Goal: Book appointment/travel/reservation

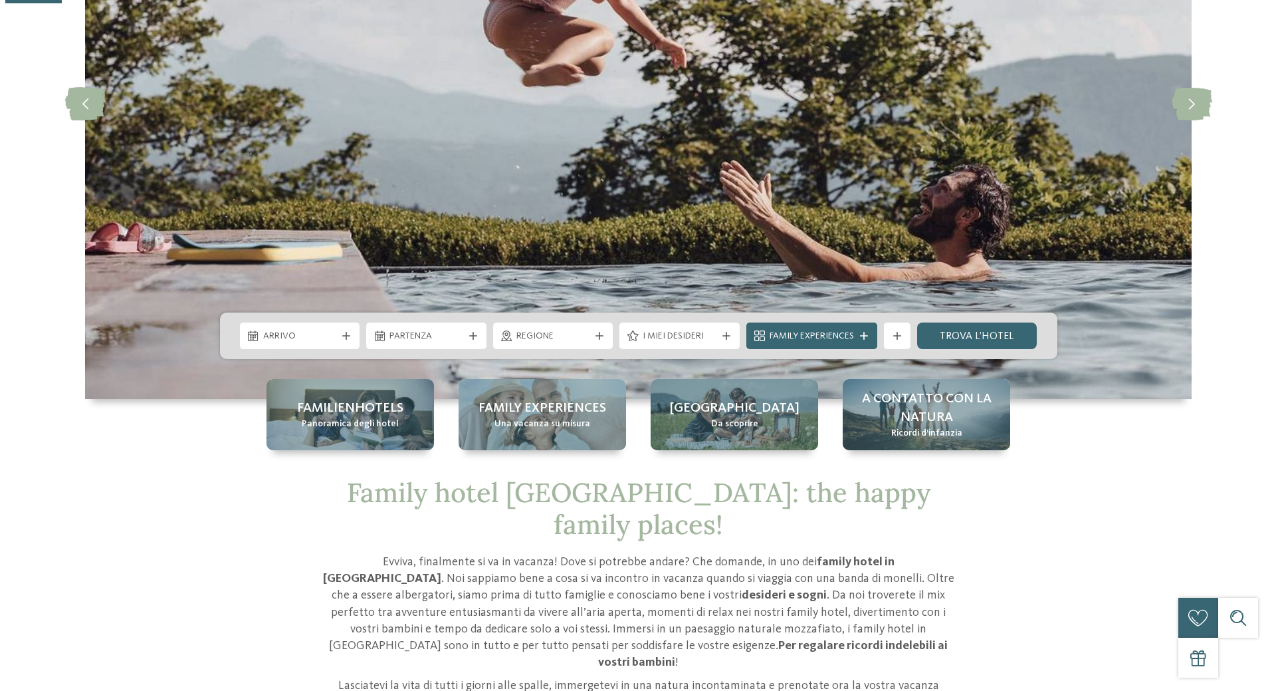
scroll to position [465, 0]
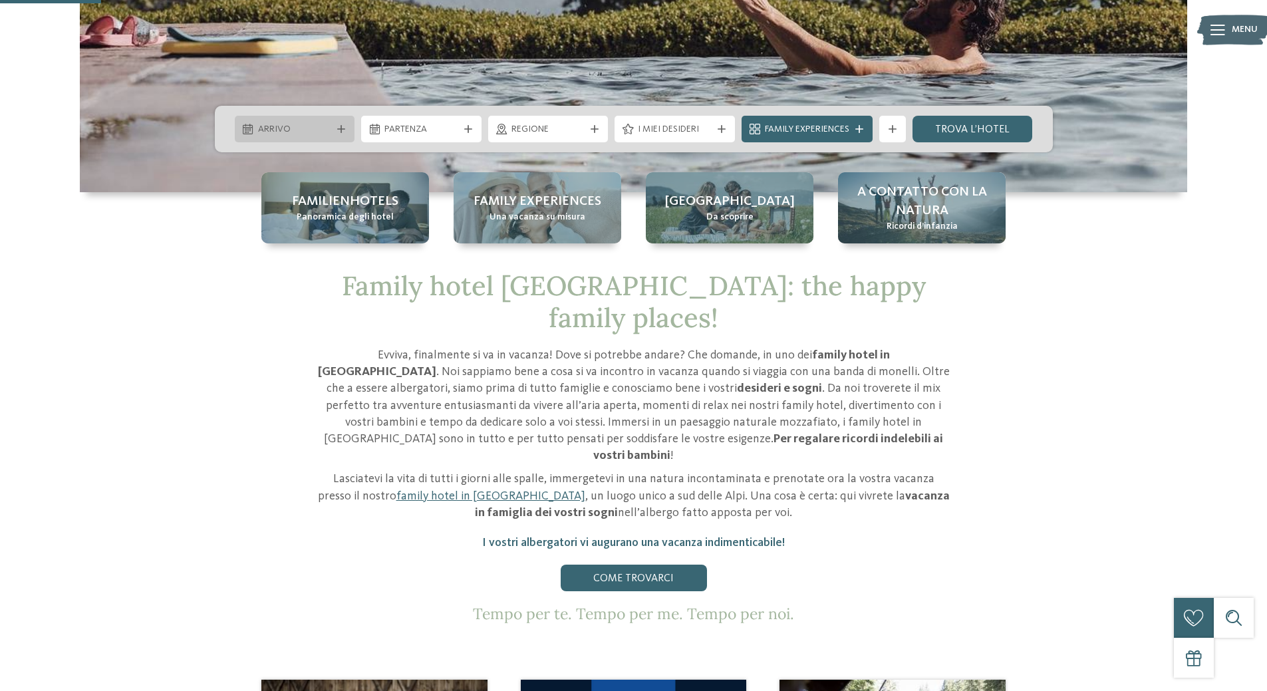
click at [301, 132] on span "Arrivo" at bounding box center [295, 129] width 74 height 13
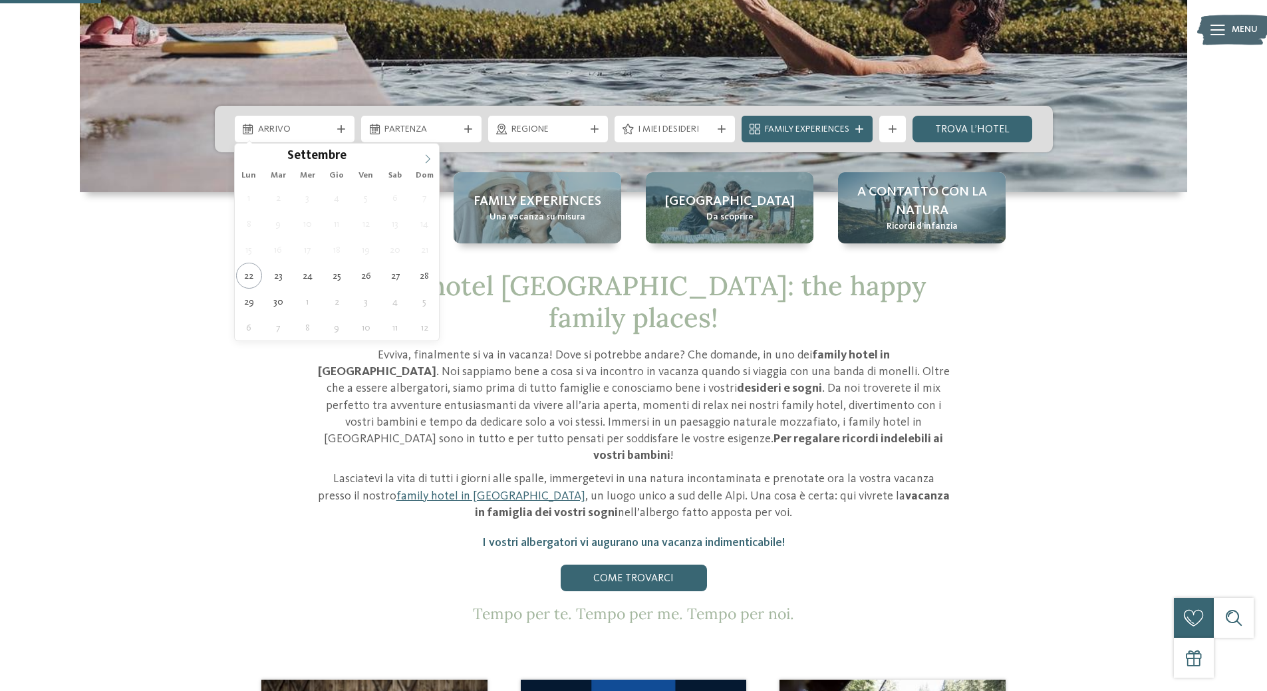
click at [429, 160] on icon at bounding box center [427, 158] width 9 height 9
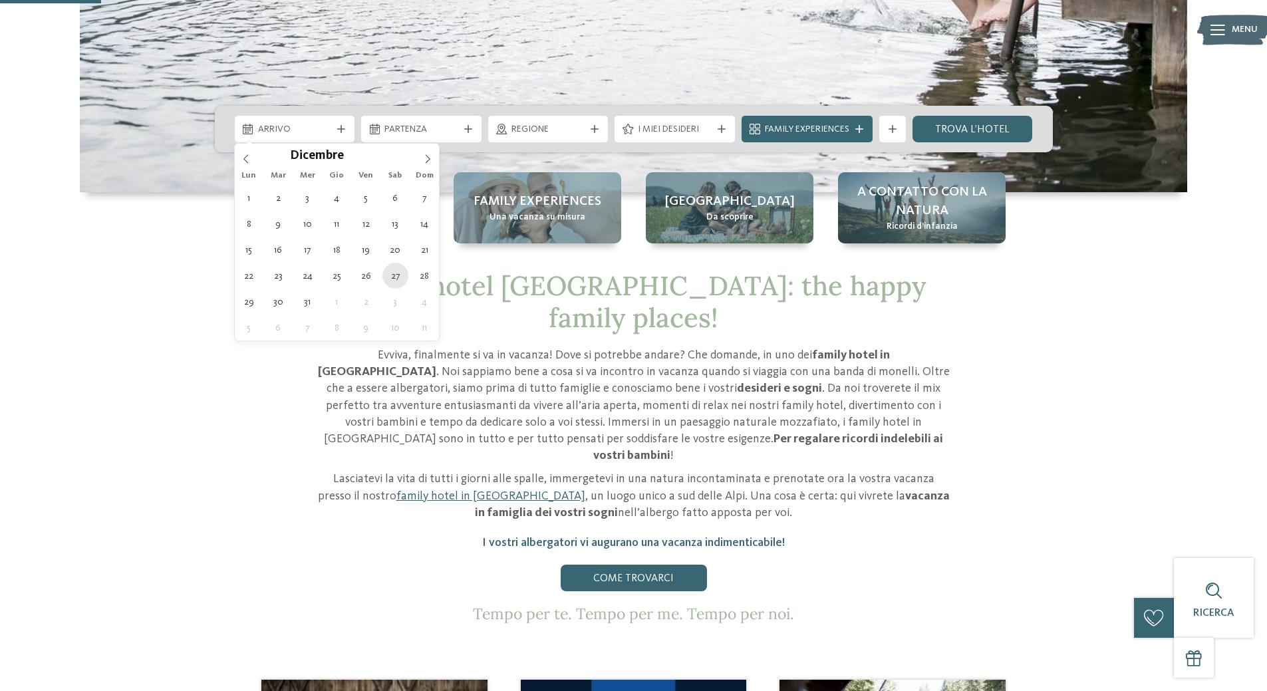
type div "[DATE]"
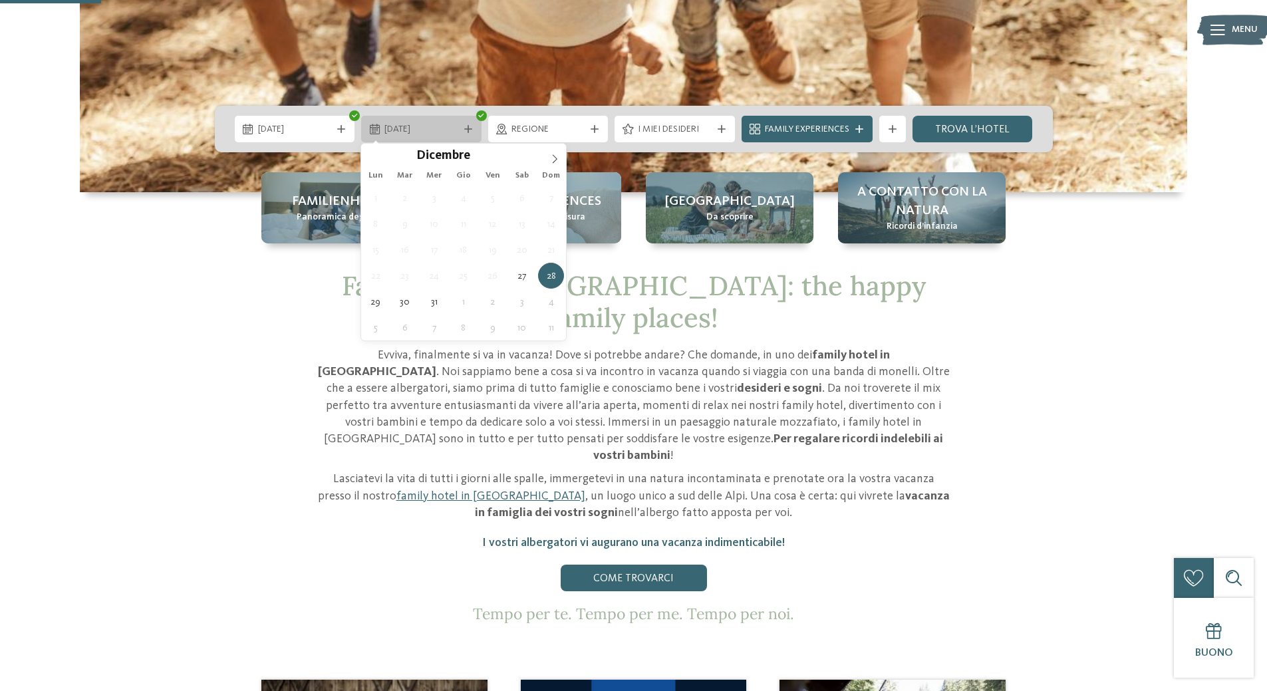
click at [410, 122] on div "[DATE]" at bounding box center [421, 129] width 80 height 15
type input "****"
click at [551, 157] on icon at bounding box center [554, 158] width 9 height 9
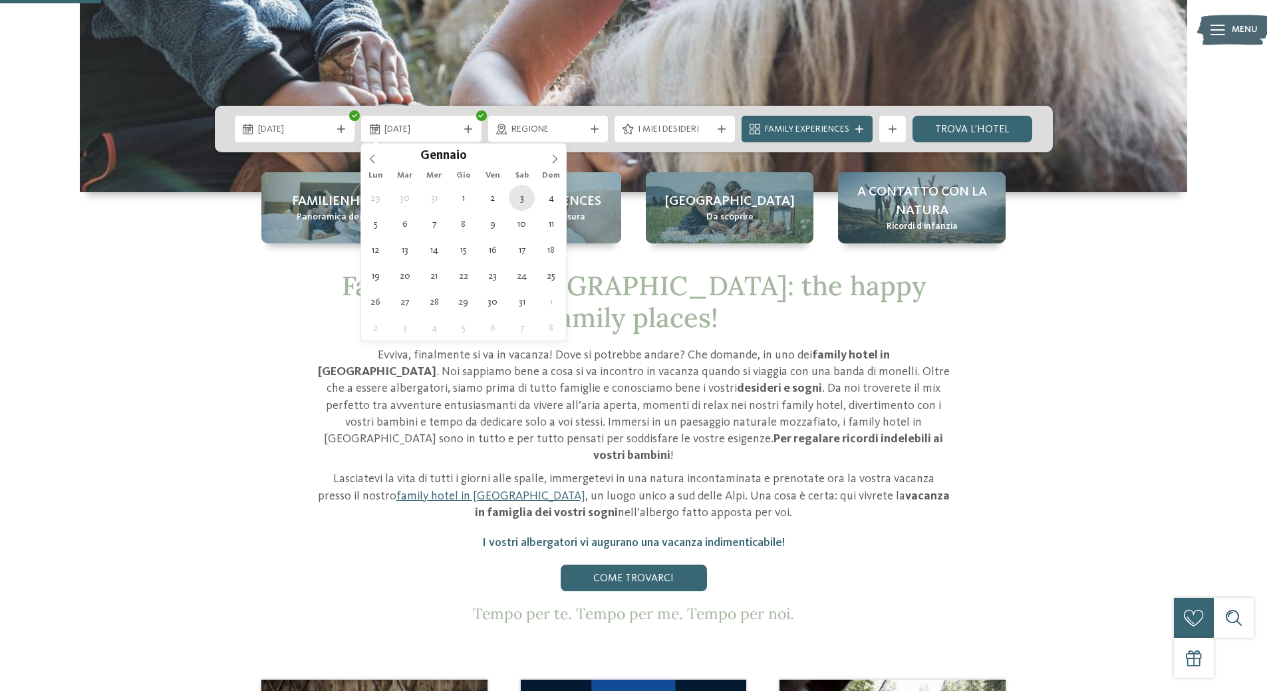
type div "[DATE]"
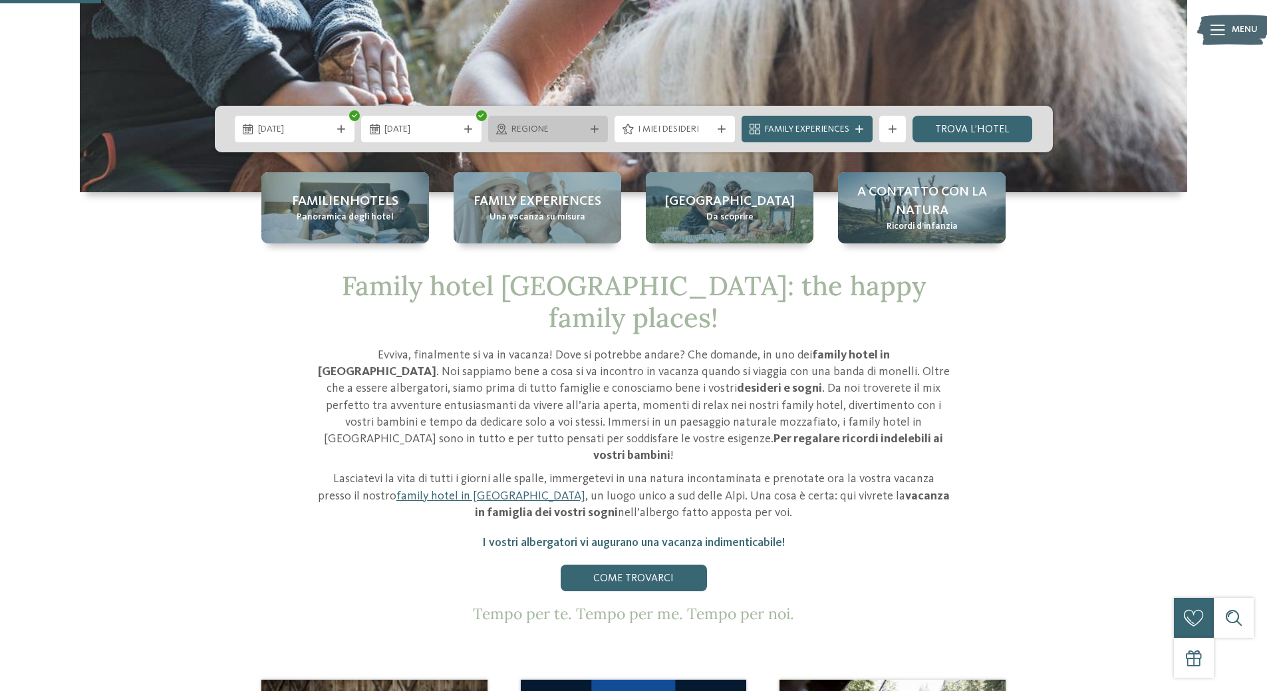
click at [584, 127] on div "Regione" at bounding box center [548, 129] width 80 height 15
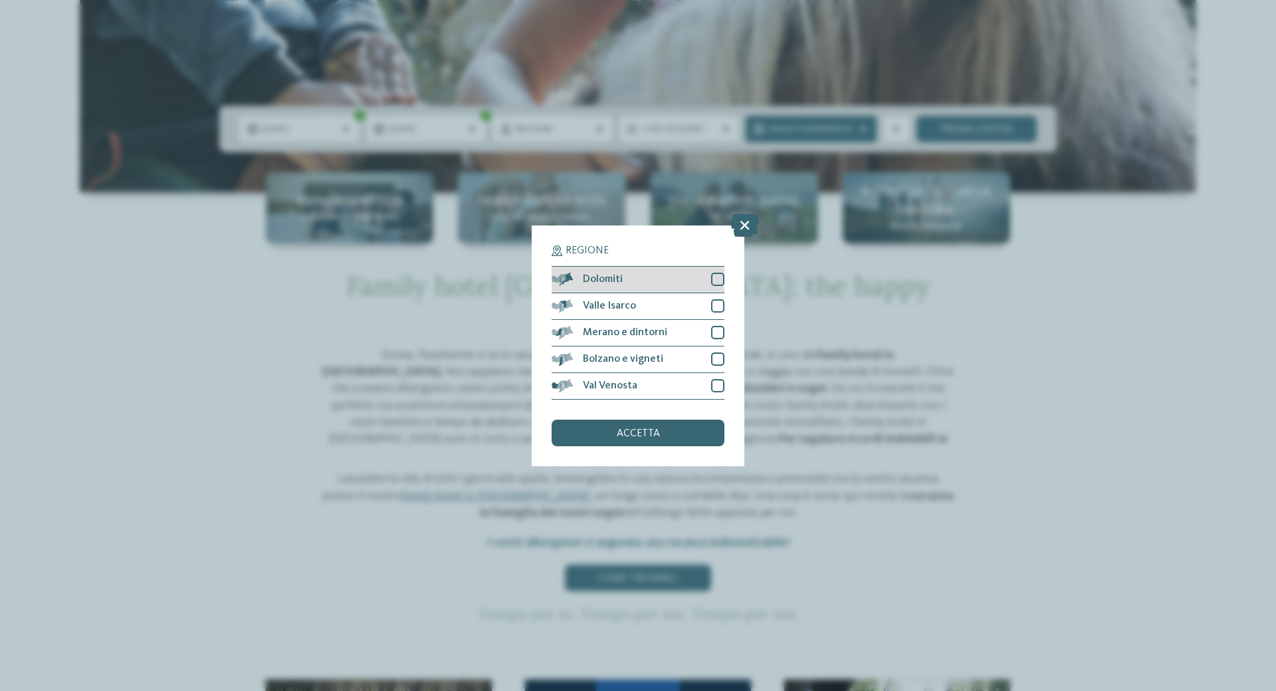
click at [709, 278] on div "Dolomiti" at bounding box center [638, 280] width 173 height 27
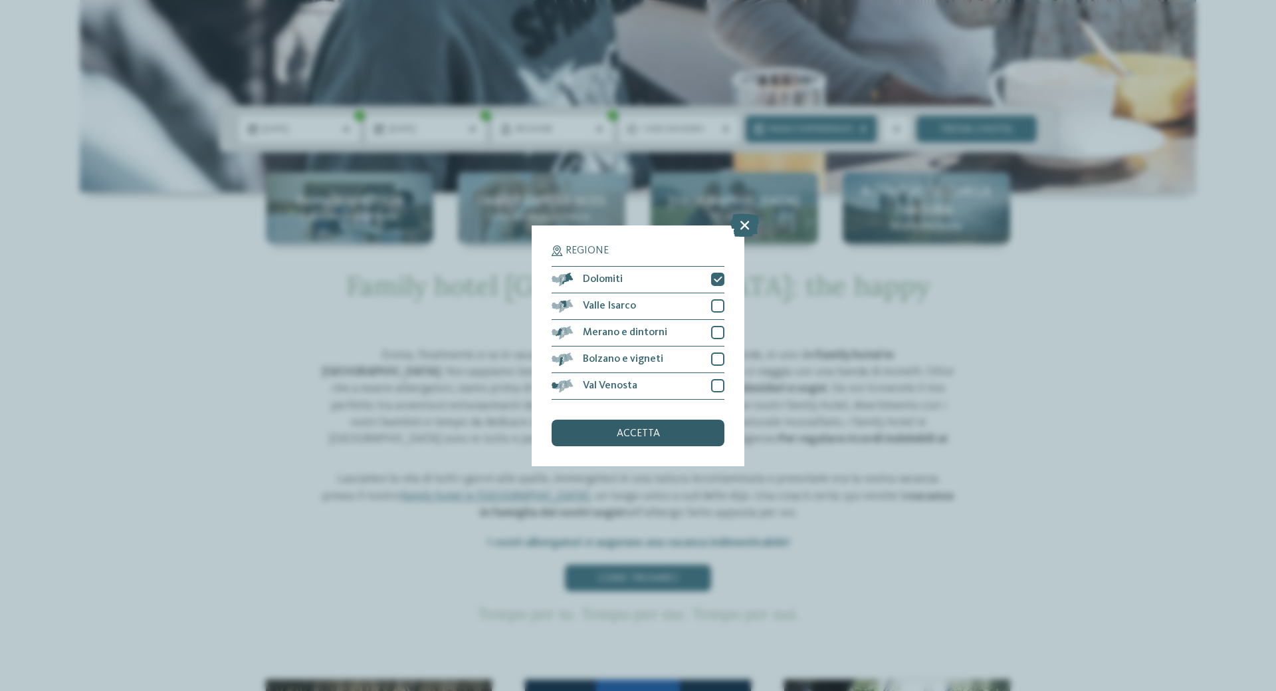
click at [623, 433] on span "accetta" at bounding box center [638, 433] width 43 height 11
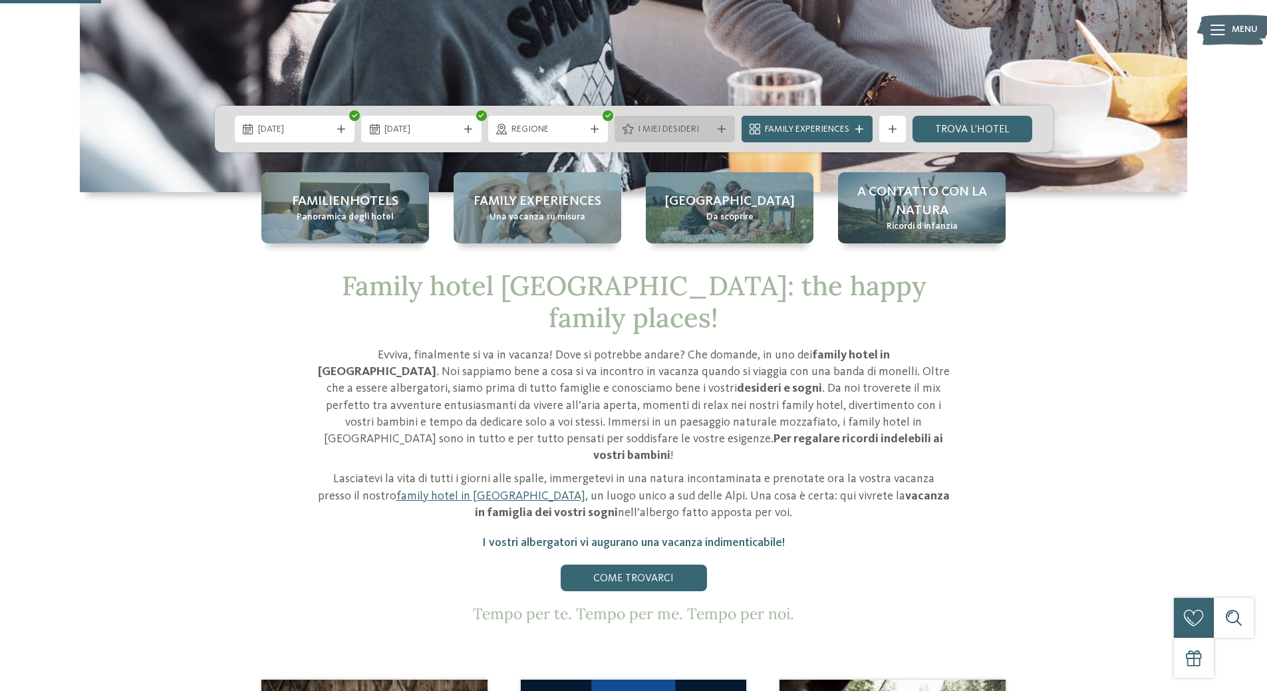
click at [701, 130] on span "I miei desideri" at bounding box center [675, 129] width 74 height 13
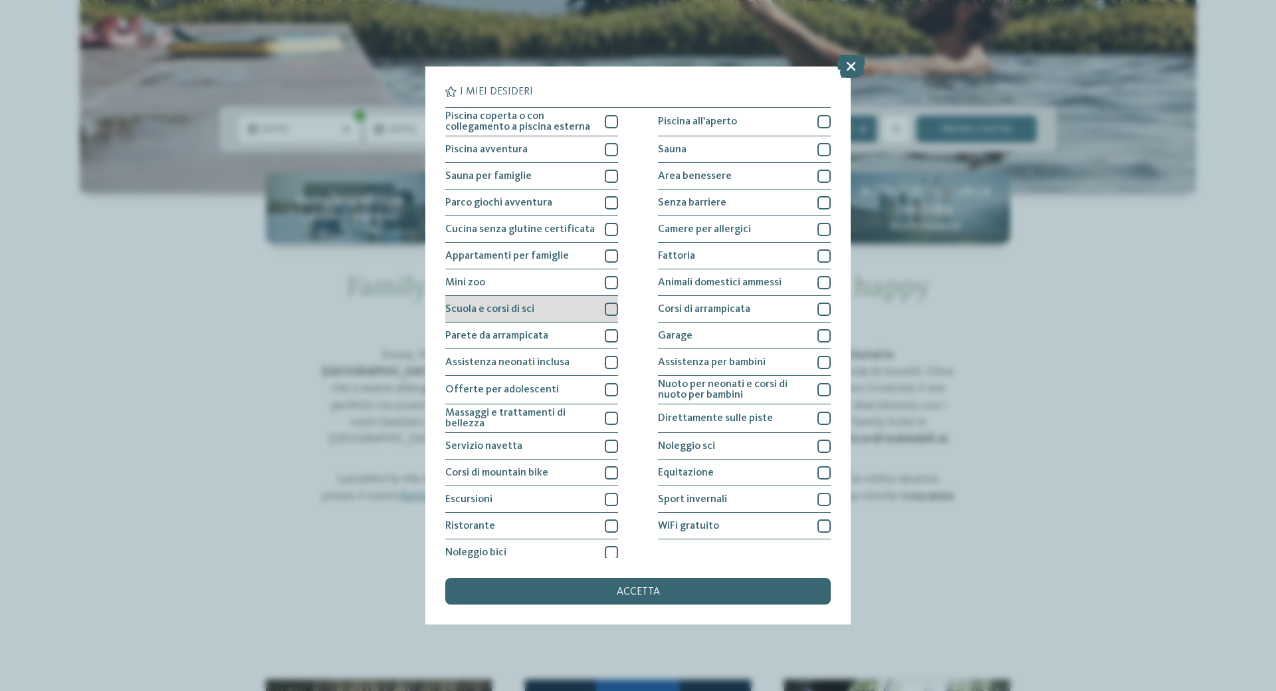
click at [608, 309] on div at bounding box center [611, 308] width 13 height 13
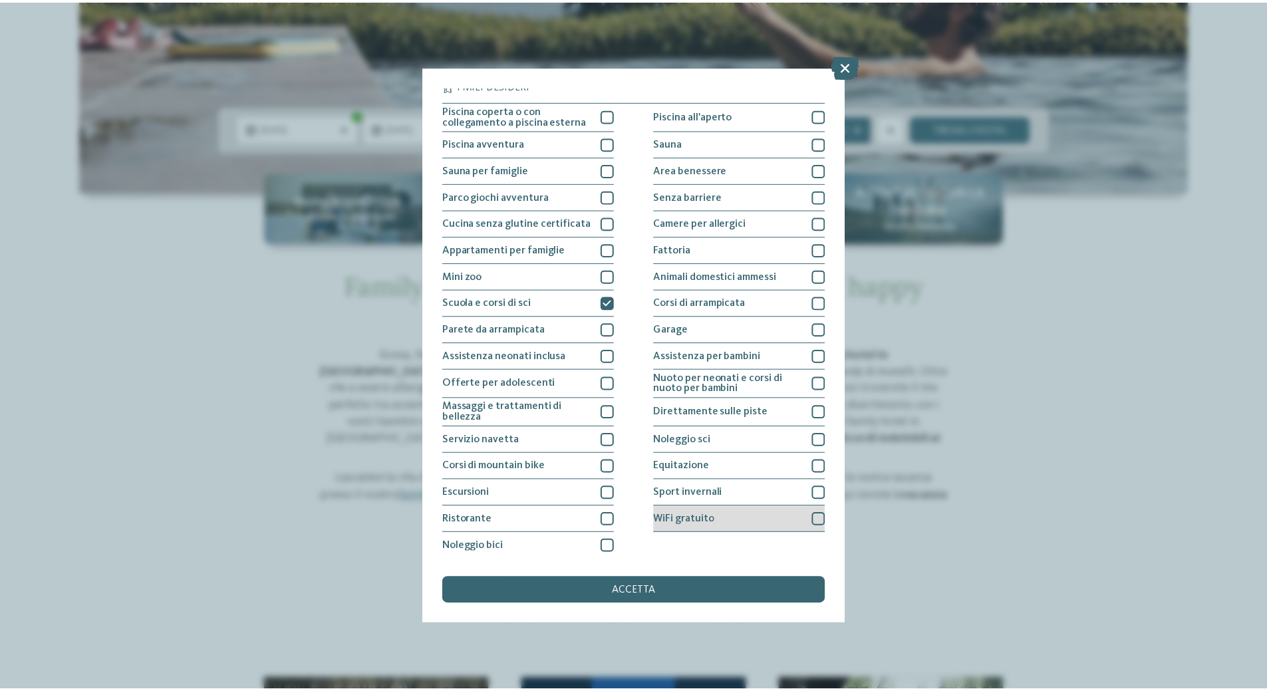
scroll to position [8, 0]
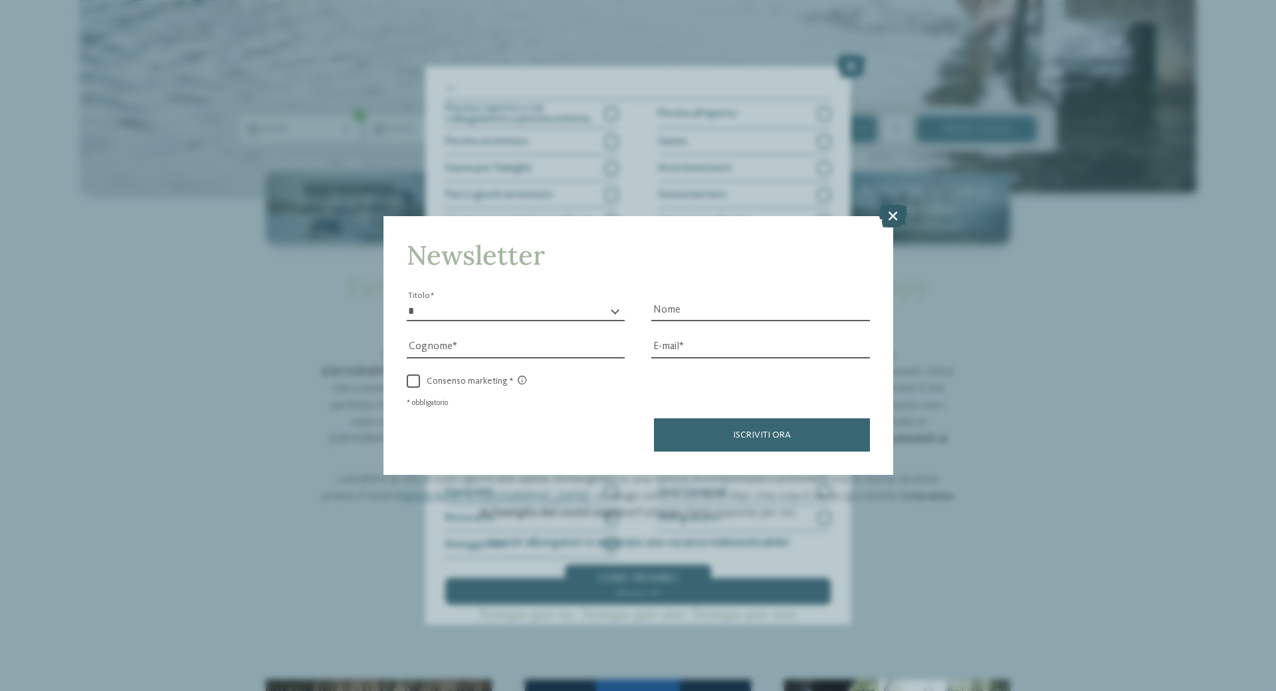
click at [892, 225] on icon at bounding box center [893, 215] width 29 height 23
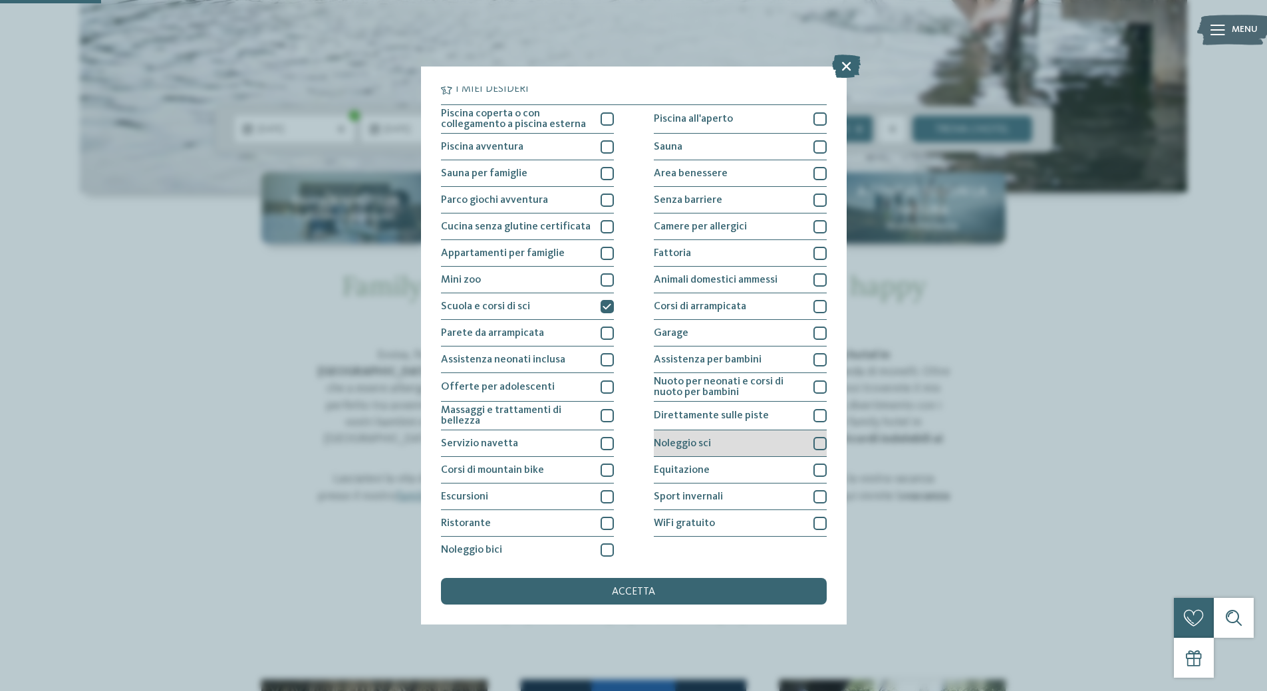
scroll to position [0, 0]
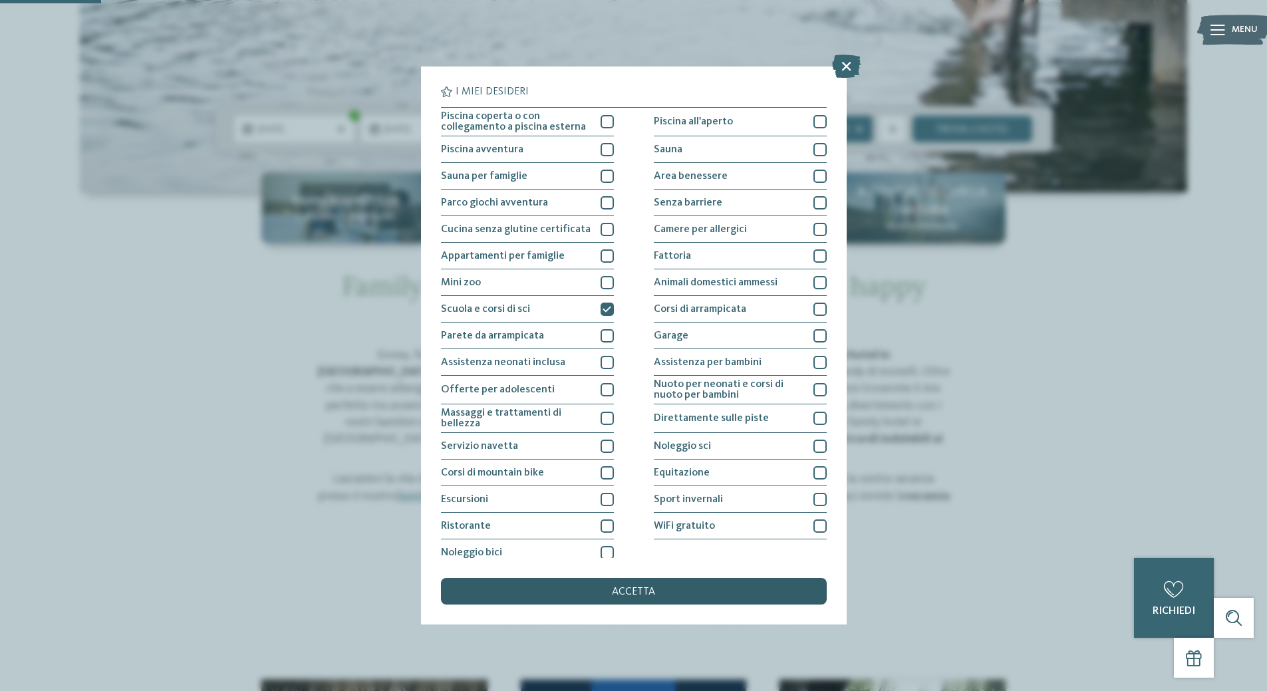
click at [660, 592] on div "accetta" at bounding box center [634, 591] width 386 height 27
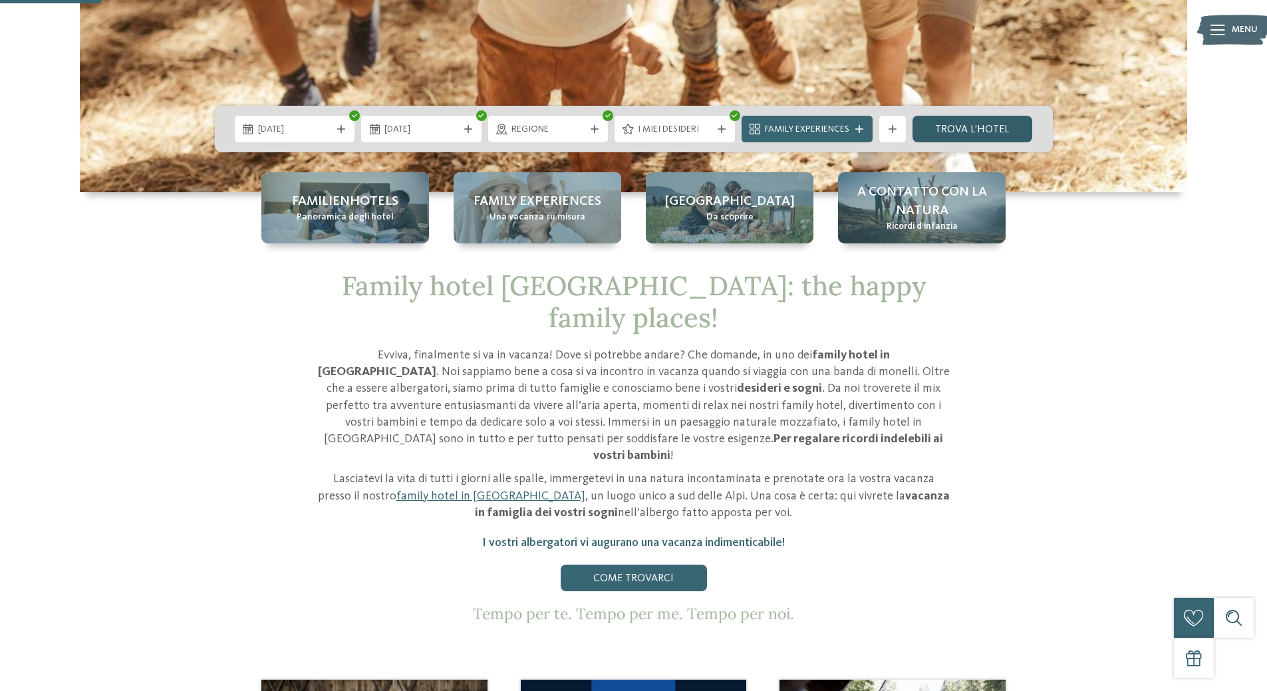
click at [983, 126] on link "trova l’hotel" at bounding box center [972, 129] width 120 height 27
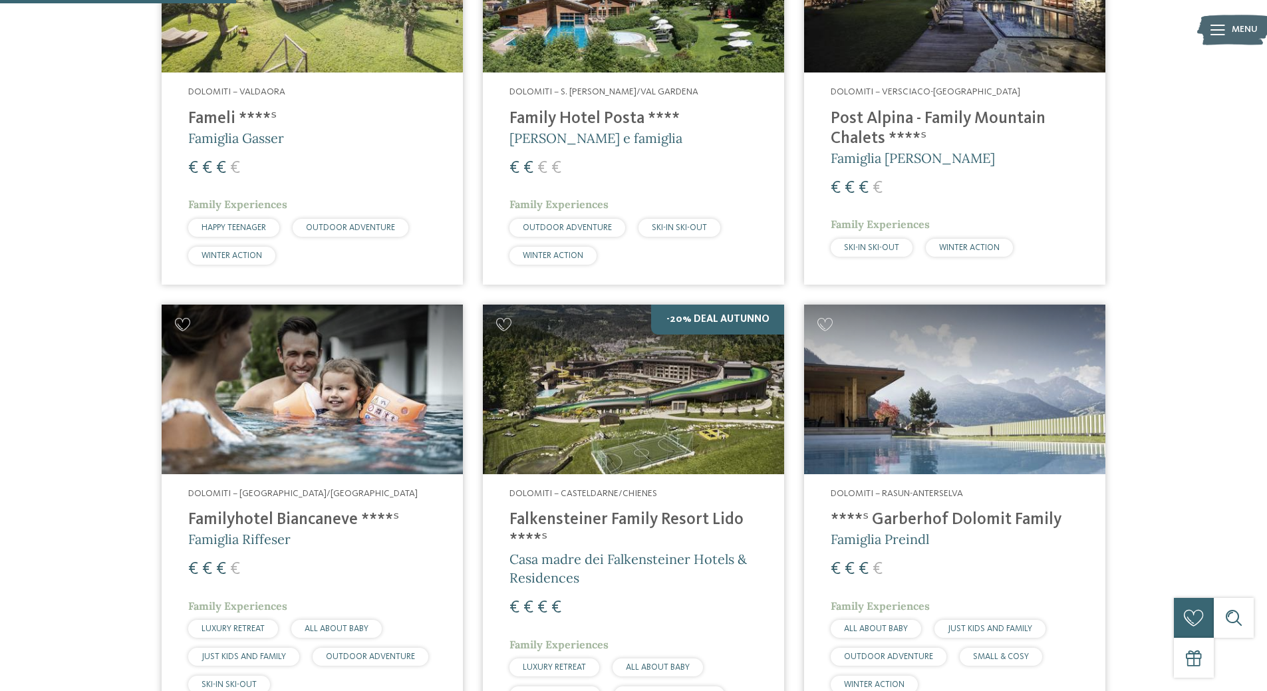
scroll to position [303, 0]
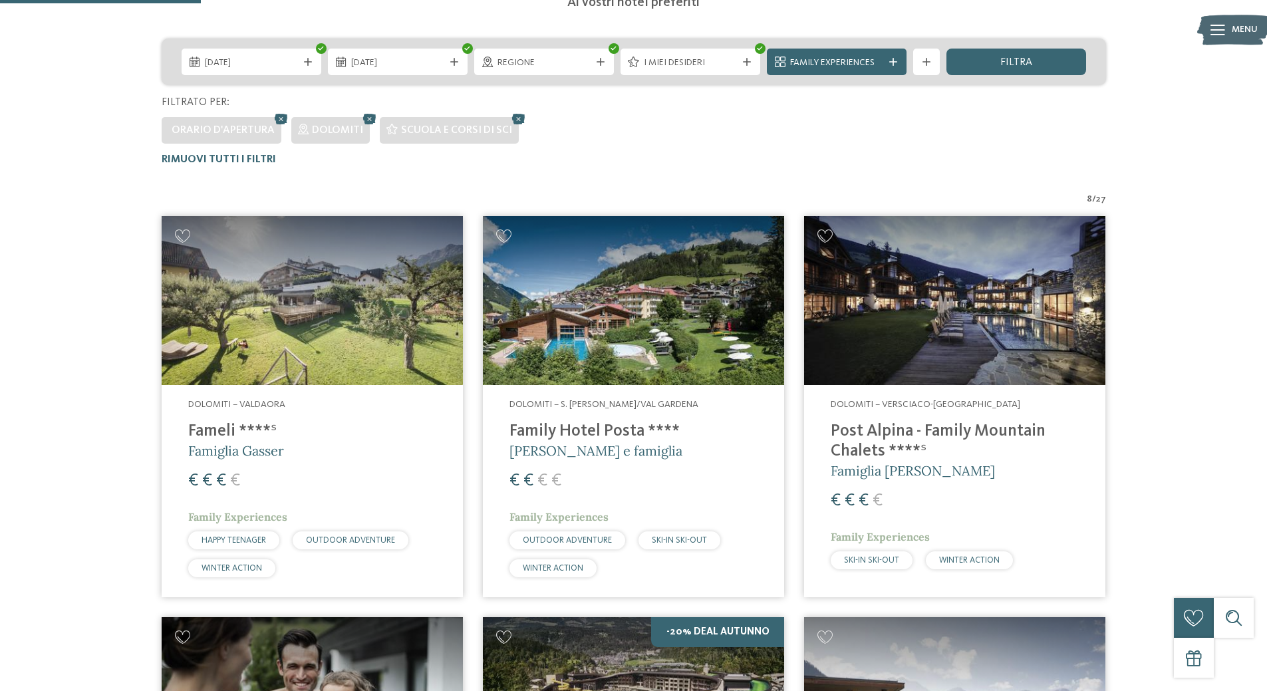
click at [676, 287] on img at bounding box center [633, 301] width 301 height 170
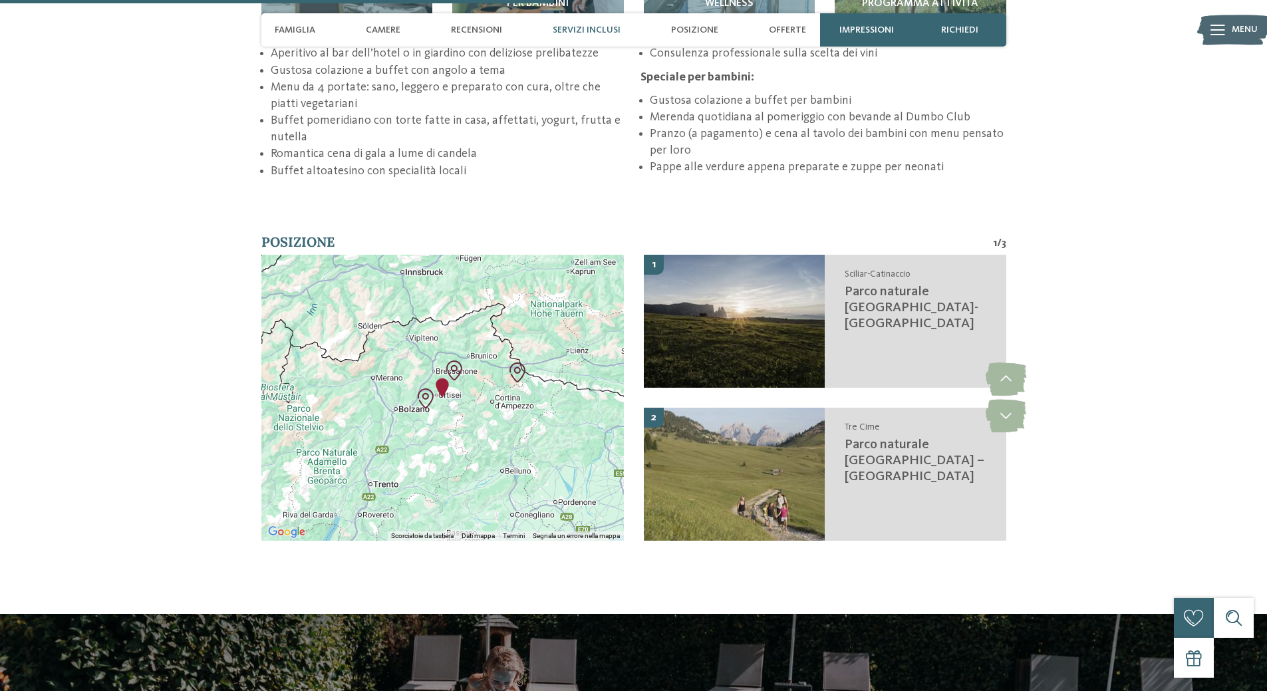
scroll to position [2260, 0]
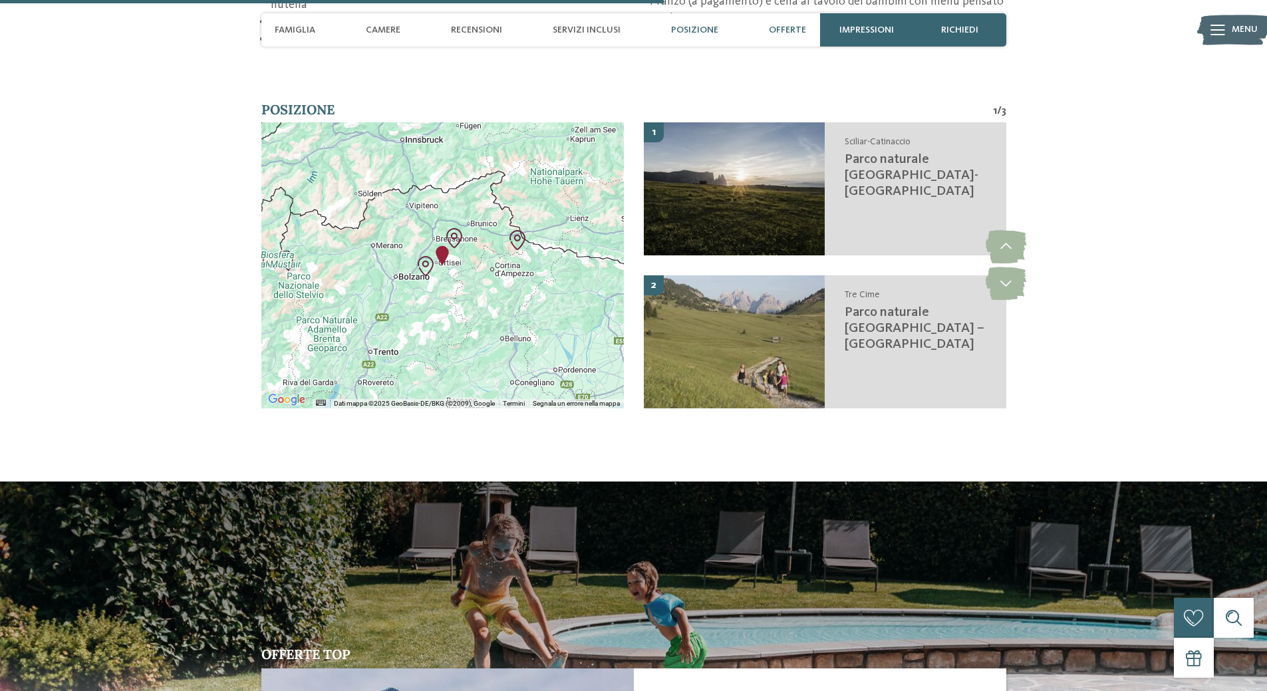
click at [781, 23] on div "Offerte" at bounding box center [787, 29] width 51 height 33
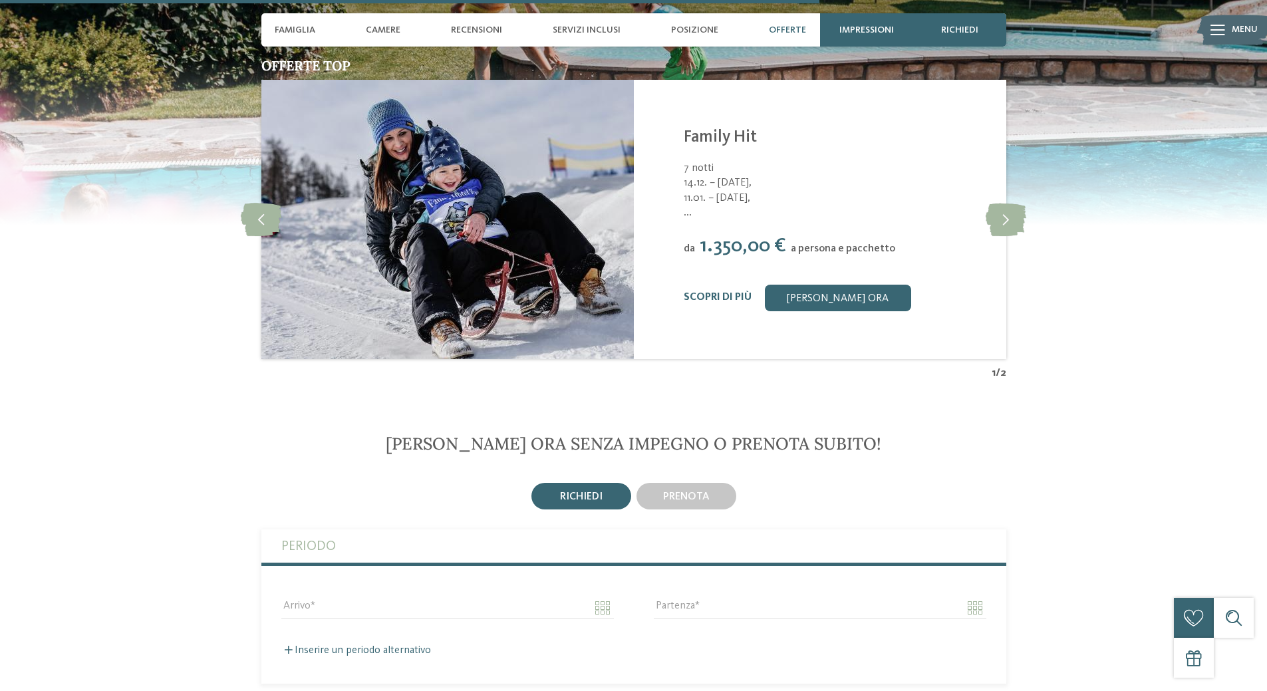
scroll to position [3051, 0]
